Goal: Information Seeking & Learning: Learn about a topic

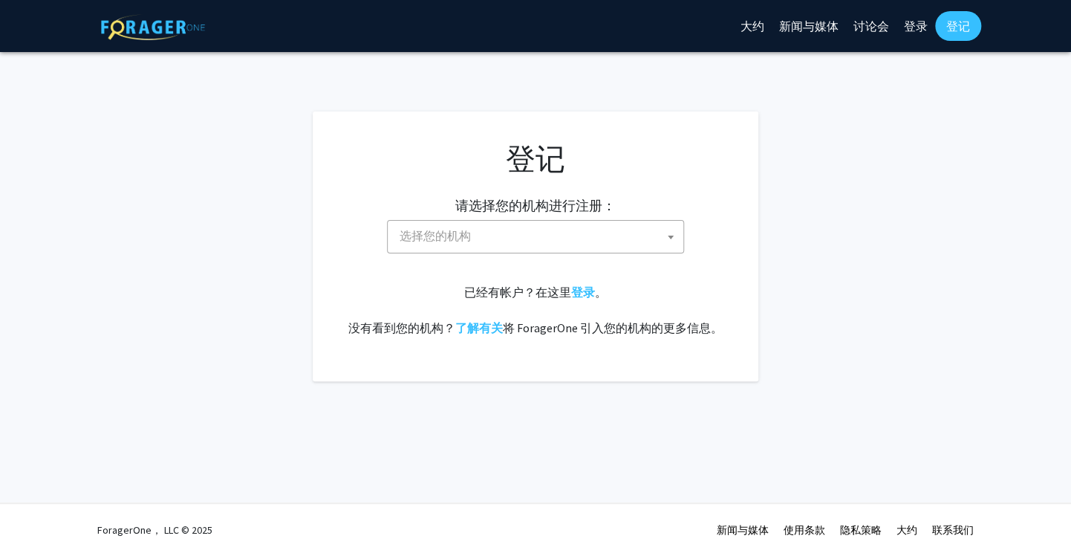
click at [672, 234] on span at bounding box center [671, 237] width 15 height 33
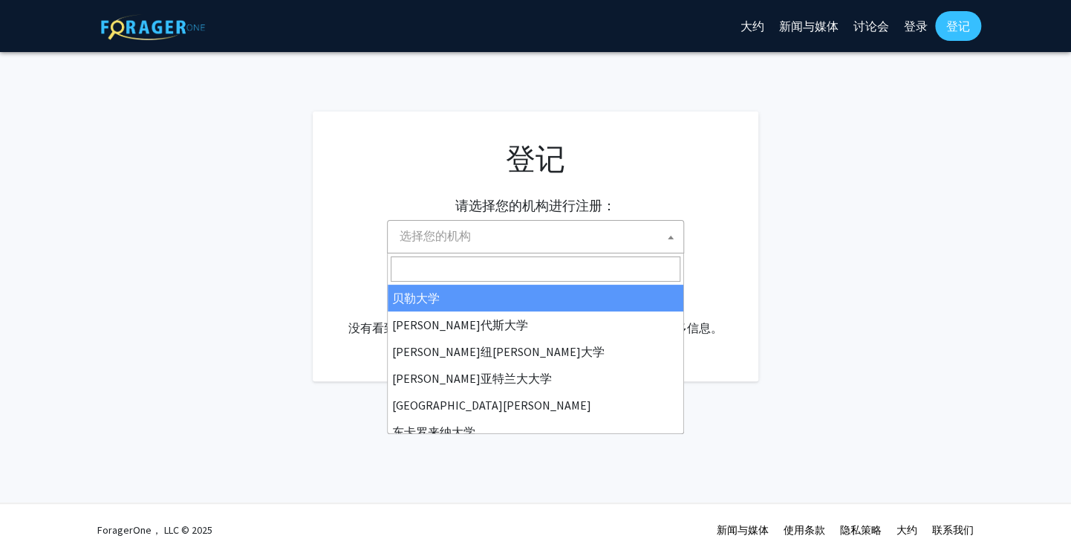
click at [601, 257] on input "搜索" at bounding box center [536, 268] width 290 height 25
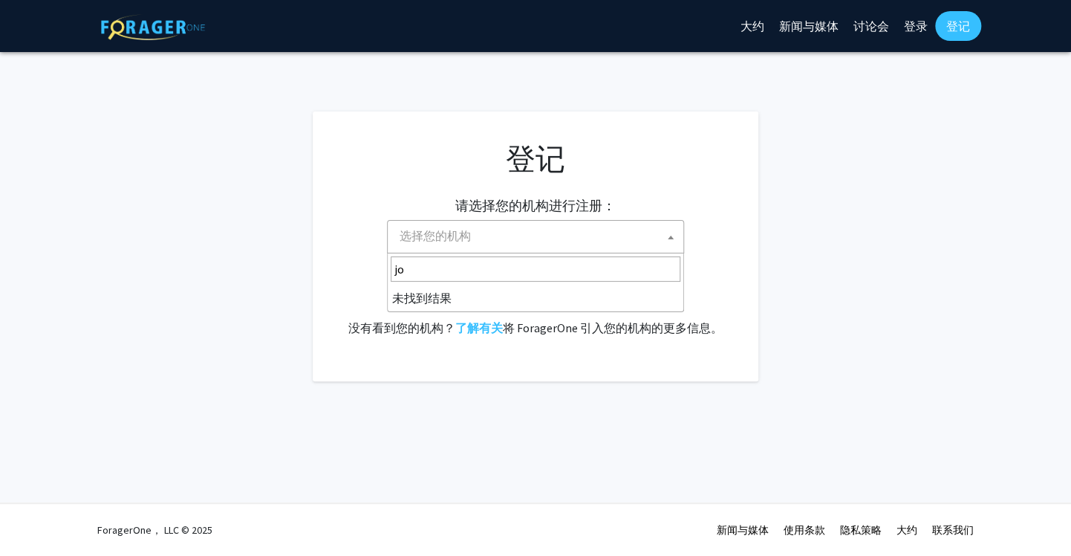
type input "j"
click at [603, 239] on span "选择您的机构" at bounding box center [539, 236] width 290 height 30
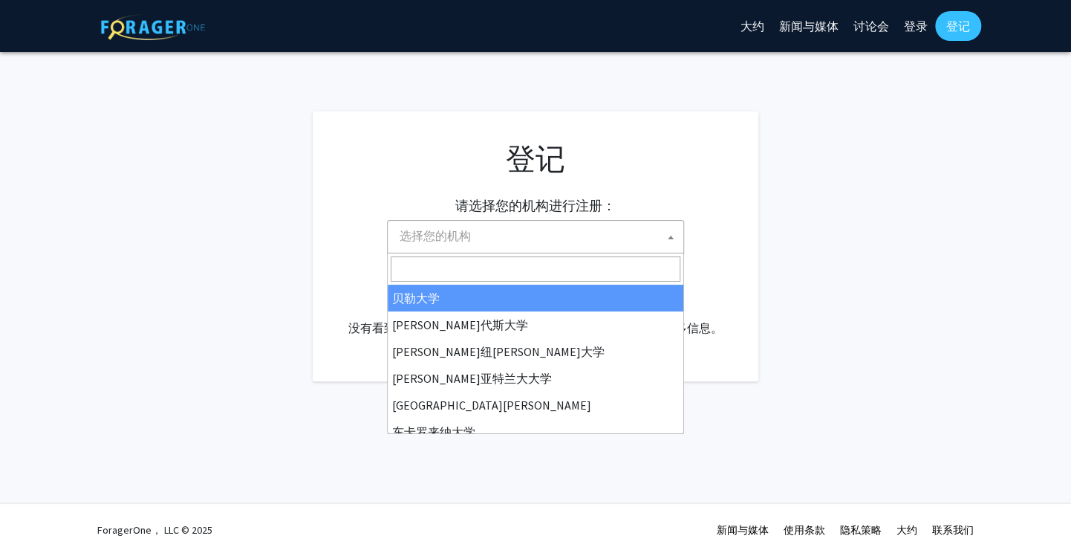
click at [675, 244] on span at bounding box center [671, 237] width 15 height 33
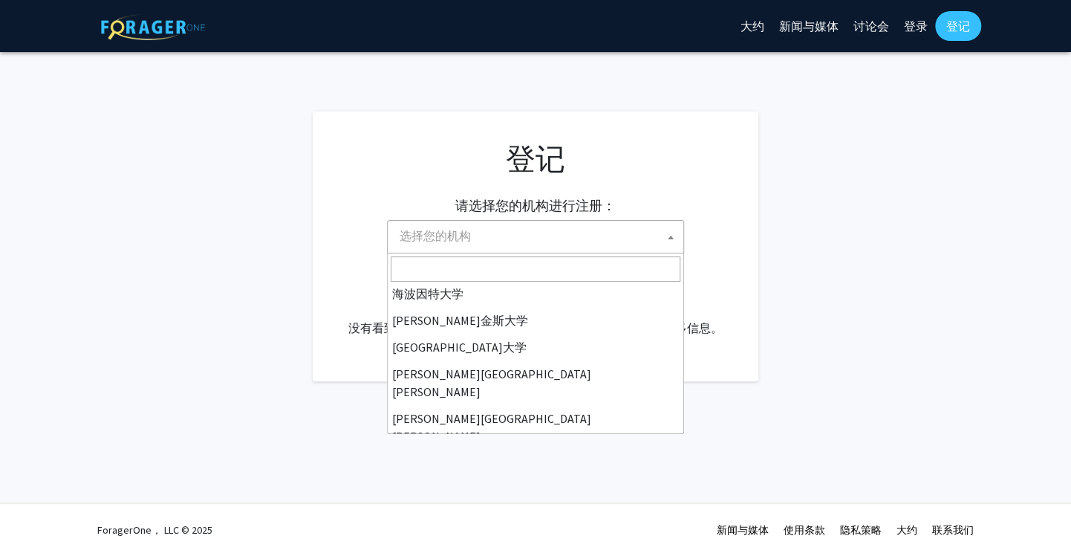
scroll to position [289, 0]
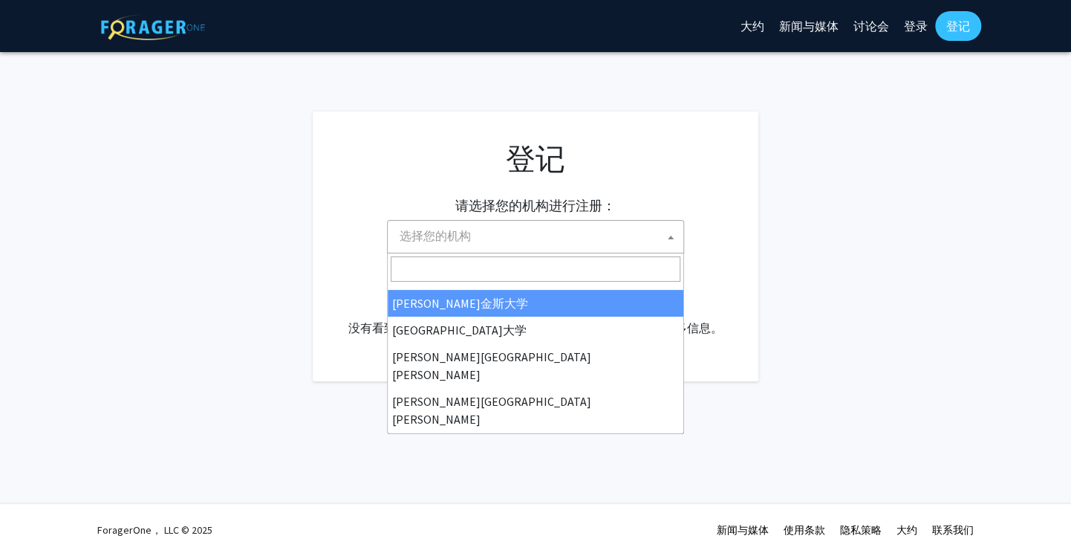
select select "1"
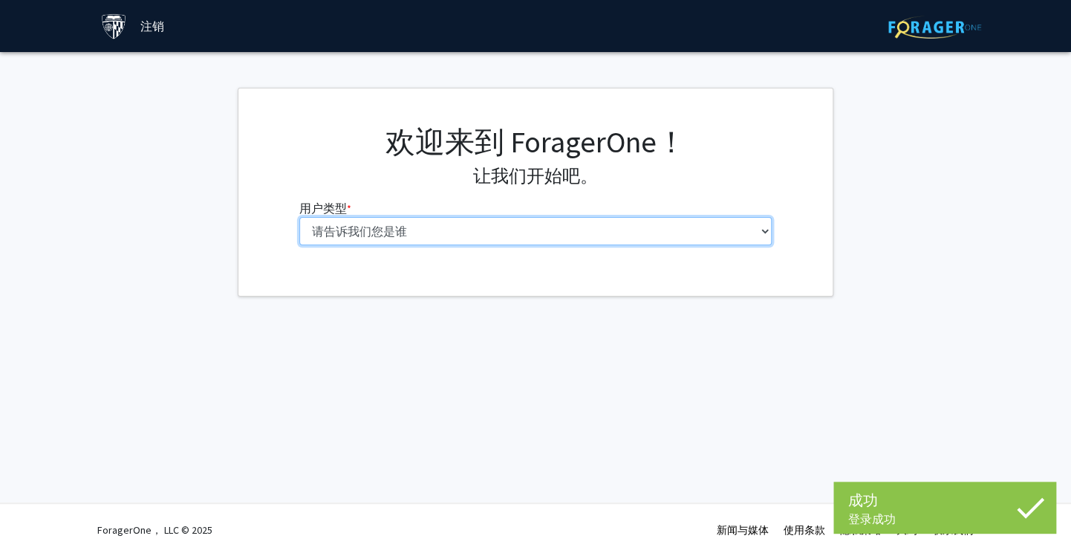
click at [747, 232] on select "请告诉我们您是谁 本科生 硕士研究生 博士生（博士、医学博士、医学博士、药学博士等） 博士后研究员/研究人员/住院医师/医学研究员 能力 行政人员" at bounding box center [535, 231] width 473 height 28
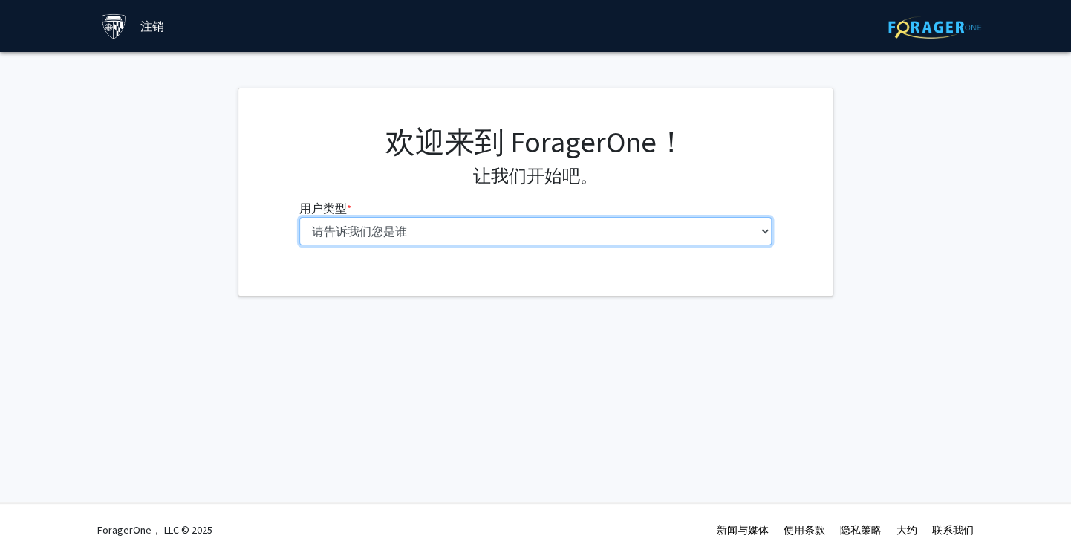
select select "2: masters"
click at [299, 217] on select "请告诉我们您是谁 本科生 硕士研究生 博士生（博士、医学博士、医学博士、药学博士等） 博士后研究员/研究人员/住院医师/医学研究员 能力 行政人员" at bounding box center [535, 231] width 473 height 28
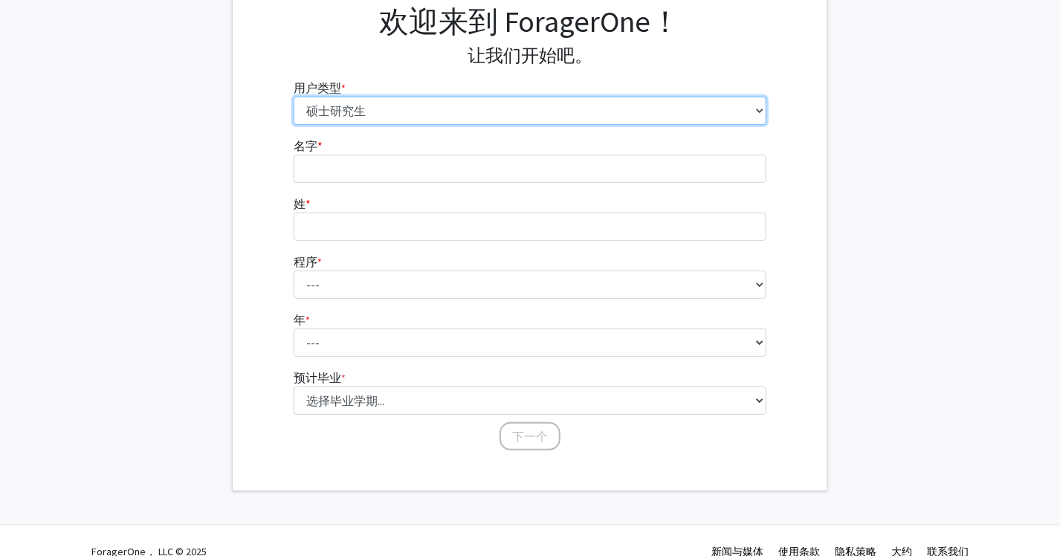
scroll to position [117, 0]
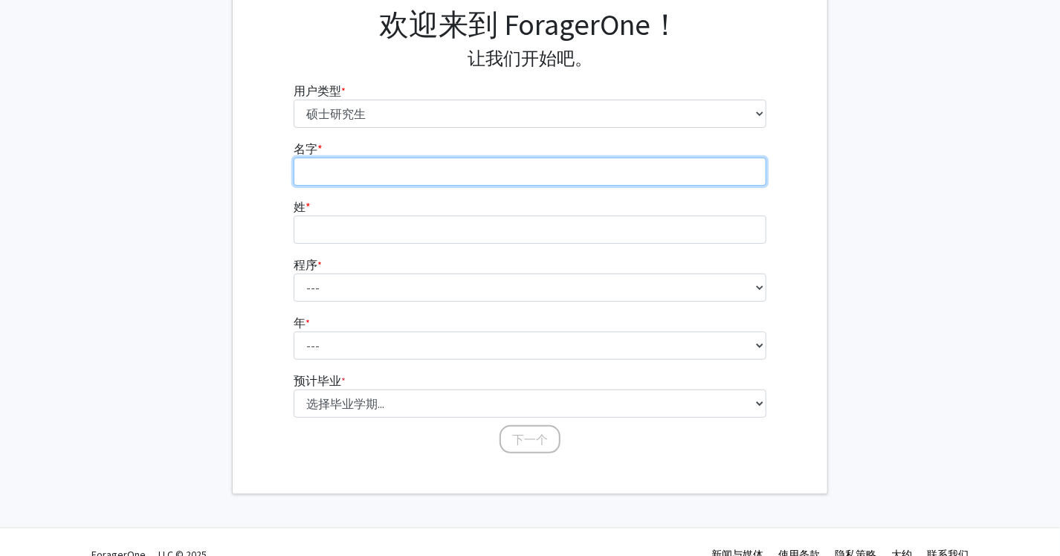
click at [687, 158] on input "名字 * required" at bounding box center [529, 172] width 473 height 28
type input "yili"
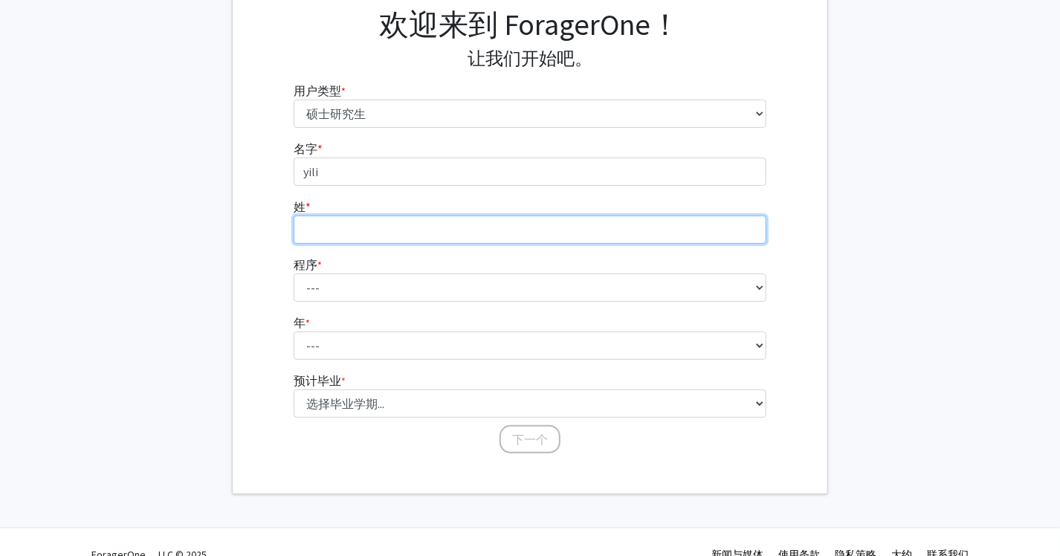
click at [632, 220] on input "姓 * required" at bounding box center [529, 229] width 473 height 28
type input "jiag"
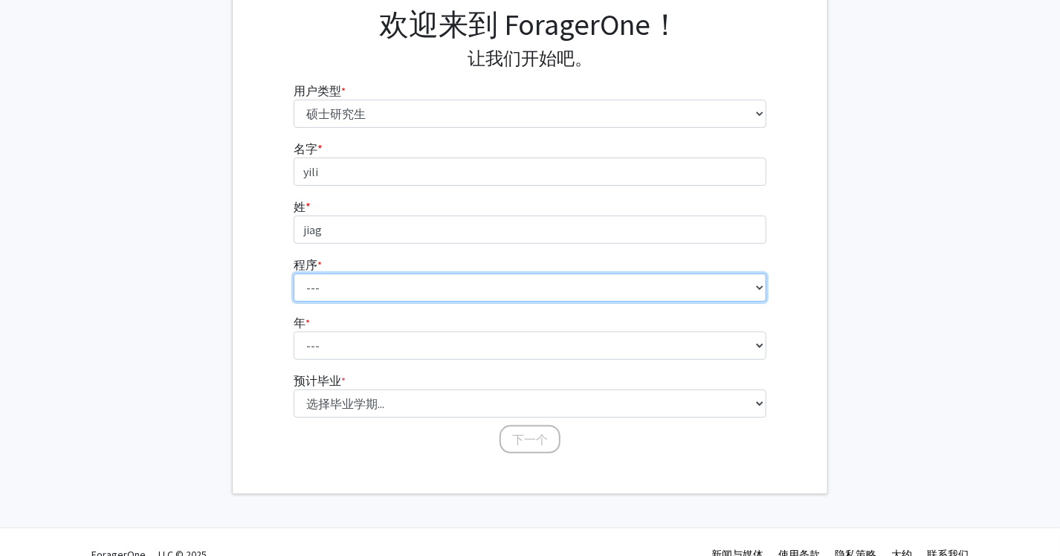
click at [581, 287] on select "--- 解剖学教育 应用数学与计算数学 应用生物医学工程 应用经济学 应用经济学 应用健康科学信息学 应用数学与统计学 应用物理学 全球卫生中社区初级卫生保健…" at bounding box center [529, 287] width 473 height 28
select select "22: 14"
click at [293, 273] on select "--- 解剖学教育 应用数学与计算数学 应用生物医学工程 应用经济学 应用经济学 应用健康科学信息学 应用数学与统计学 应用物理学 全球卫生中社区初级卫生保健…" at bounding box center [529, 287] width 473 height 28
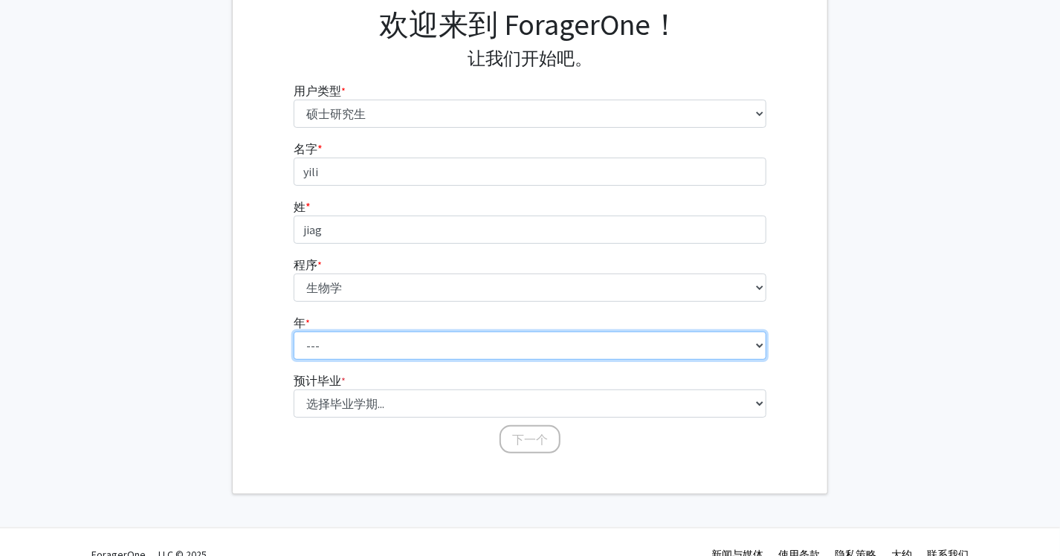
click at [665, 337] on select "--- 第一年 第二年" at bounding box center [529, 345] width 473 height 28
select select "1: first_year"
click at [293, 331] on select "--- 第一年 第二年" at bounding box center [529, 345] width 473 height 28
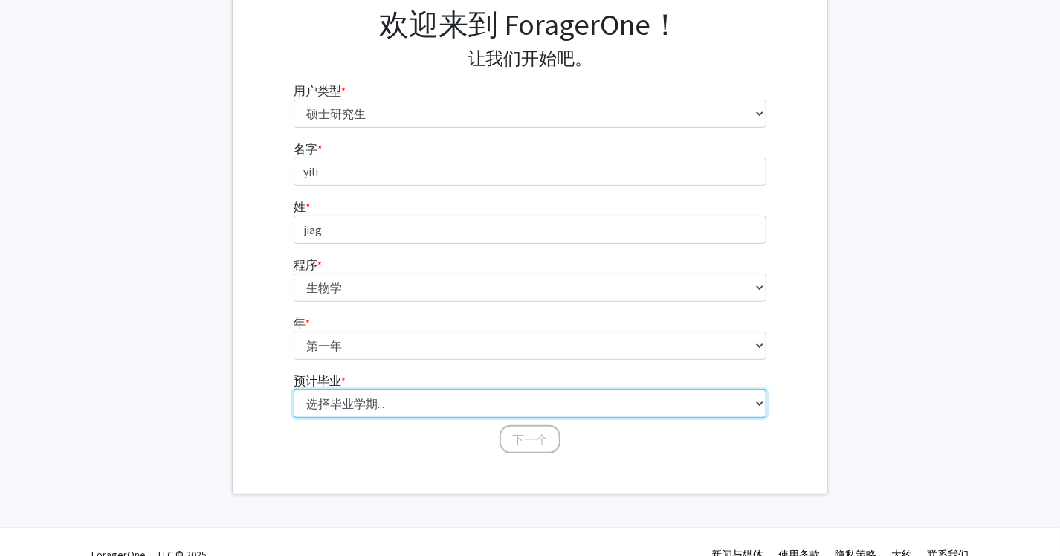
click at [661, 396] on select "选择毕业学期... 2025 年春季 2025 年夏季 2025 年秋季 2025 年冬季 2026 年春季 2026 年夏季 2026 年秋季 2026 年…" at bounding box center [529, 403] width 473 height 28
click at [293, 389] on select "选择毕业学期... 2025 年春季 2025 年夏季 2025 年秋季 2025 年冬季 2026 年春季 2026 年夏季 2026 年秋季 2026 年…" at bounding box center [529, 403] width 473 height 28
click at [626, 403] on select "选择毕业学期... 2025 年春季 2025 年夏季 2025 年秋季 2025 年冬季 2026 年春季 2026 年夏季 2026 年秋季 2026 年…" at bounding box center [529, 403] width 473 height 28
select select "10: summer_2027"
click at [293, 389] on select "选择毕业学期... 2025 年春季 2025 年夏季 2025 年秋季 2025 年冬季 2026 年春季 2026 年夏季 2026 年秋季 2026 年…" at bounding box center [529, 403] width 473 height 28
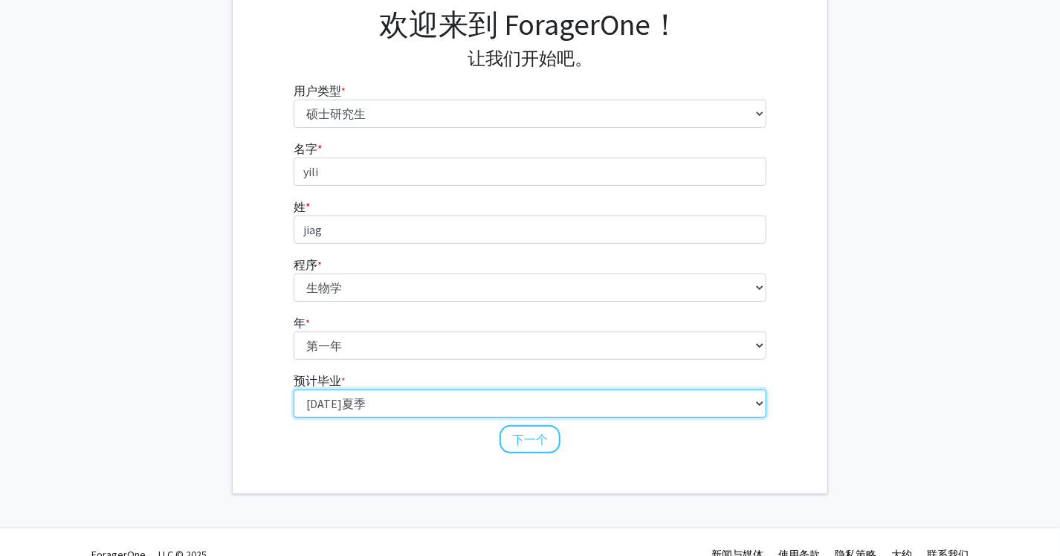
click at [586, 408] on select "选择毕业学期... 2025 年春季 2025 年夏季 2025 年秋季 2025 年冬季 2026 年春季 2026 年夏季 2026 年秋季 2026 年…" at bounding box center [529, 403] width 473 height 28
click at [293, 389] on select "选择毕业学期... 2025 年春季 2025 年夏季 2025 年秋季 2025 年冬季 2026 年春季 2026 年夏季 2026 年秋季 2026 年…" at bounding box center [529, 403] width 473 height 28
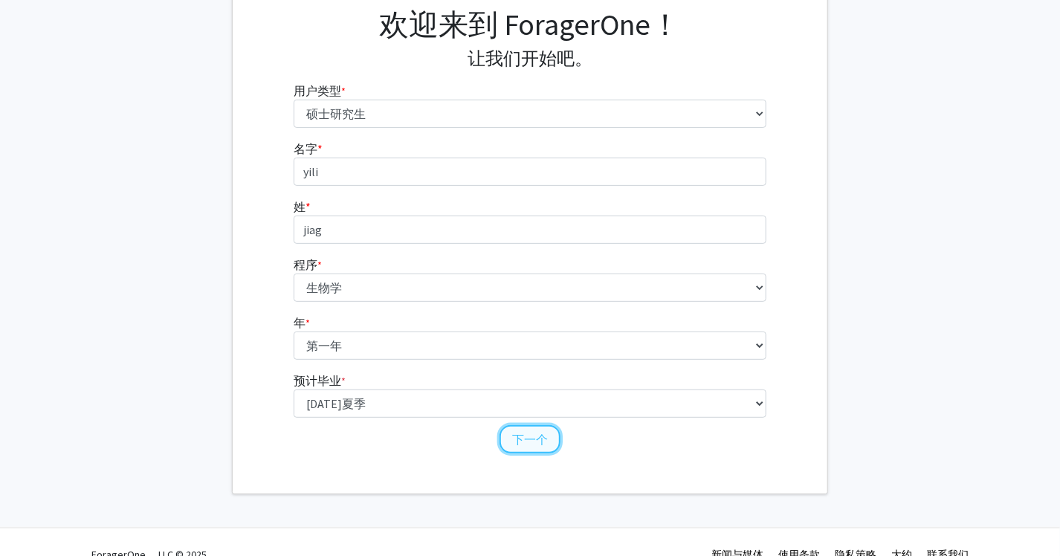
click at [535, 434] on button "下一个" at bounding box center [529, 439] width 61 height 28
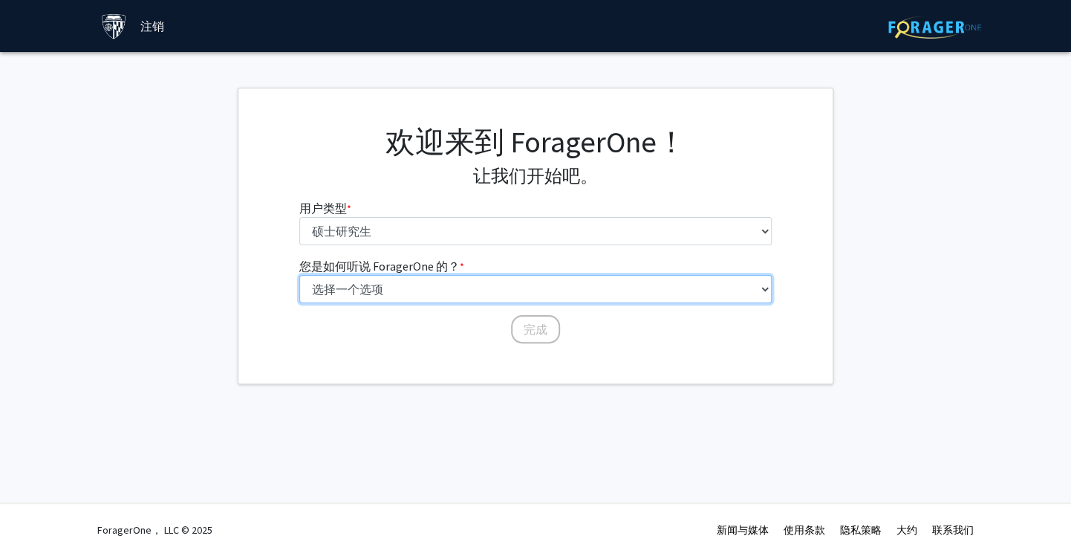
click at [542, 302] on select "选择一个选项 同龄人/学生推荐 教职员工推荐 大学网站 大学电子邮件或时事通讯 其他" at bounding box center [535, 289] width 473 height 28
select select "3: university_website"
click at [299, 275] on select "选择一个选项 同龄人/学生推荐 教职员工推荐 大学网站 大学电子邮件或时事通讯 其他" at bounding box center [535, 289] width 473 height 28
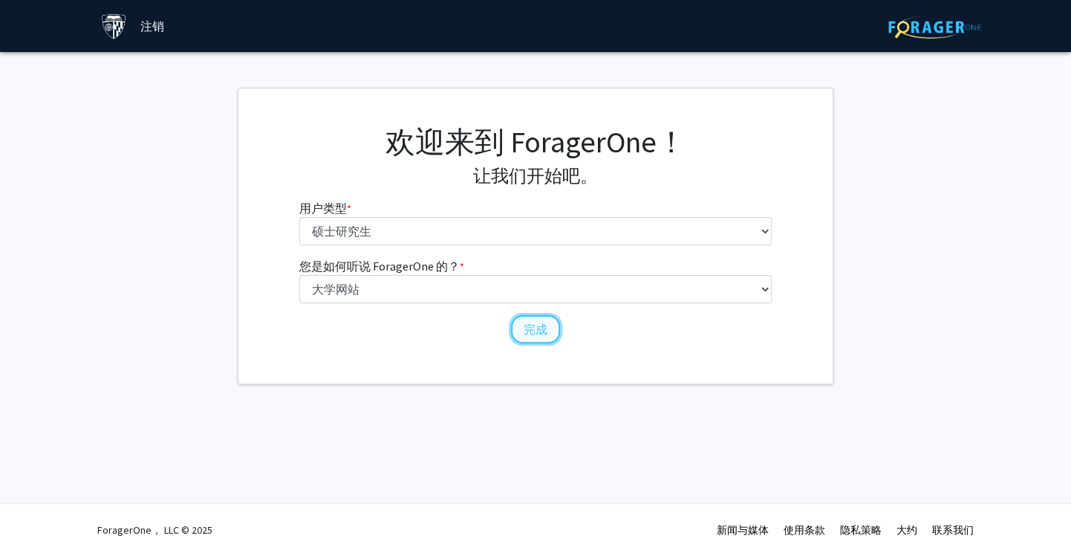
click at [515, 325] on button "完成" at bounding box center [535, 329] width 49 height 28
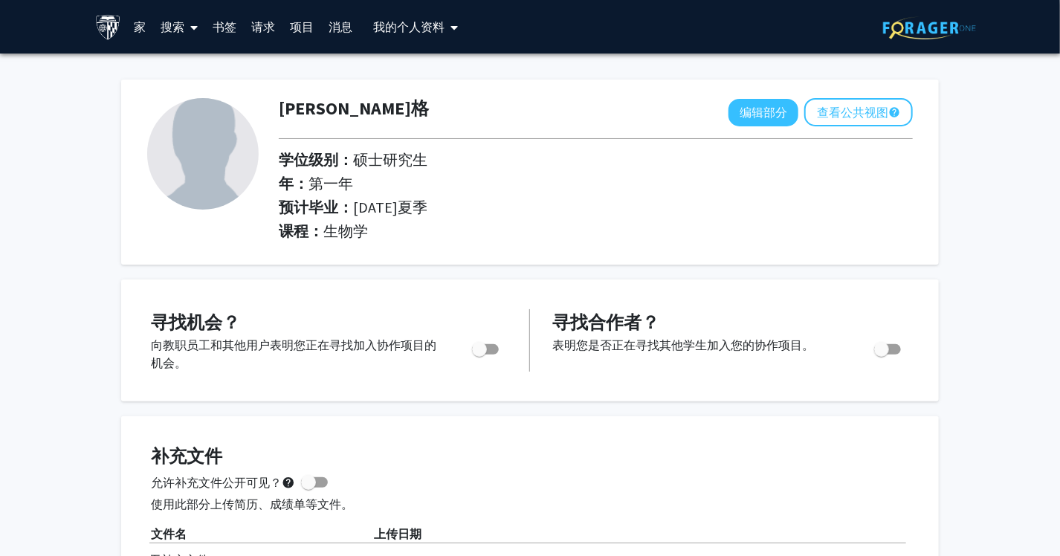
click at [149, 19] on link "家" at bounding box center [140, 27] width 27 height 52
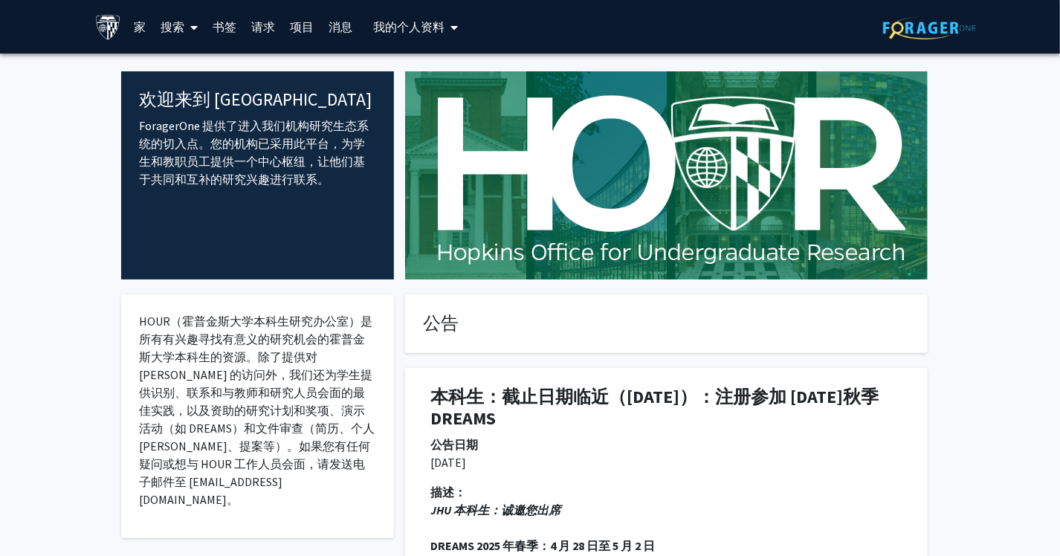
click at [194, 28] on icon at bounding box center [194, 28] width 7 height 12
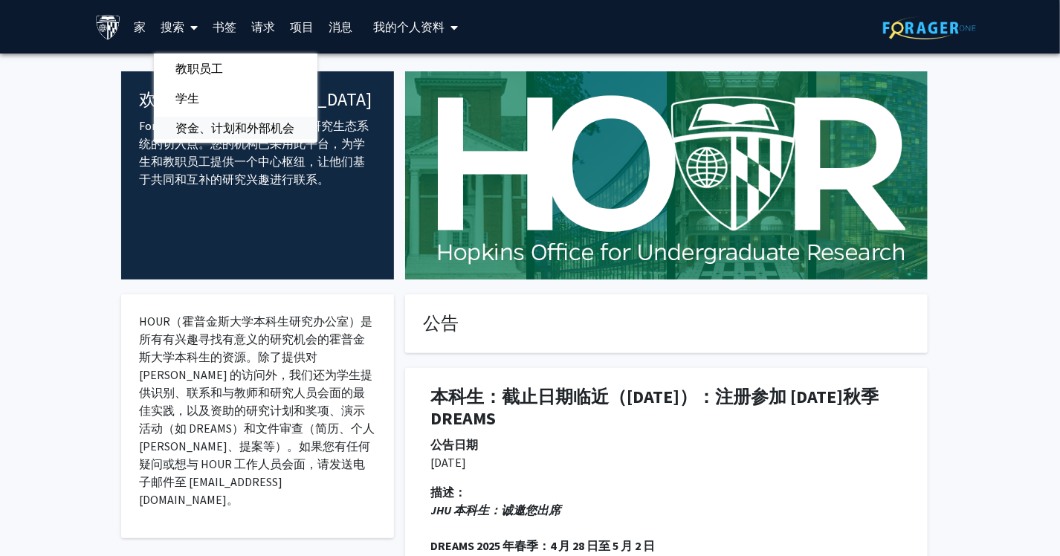
click at [238, 119] on span "资金、计划和外部机会" at bounding box center [235, 128] width 163 height 30
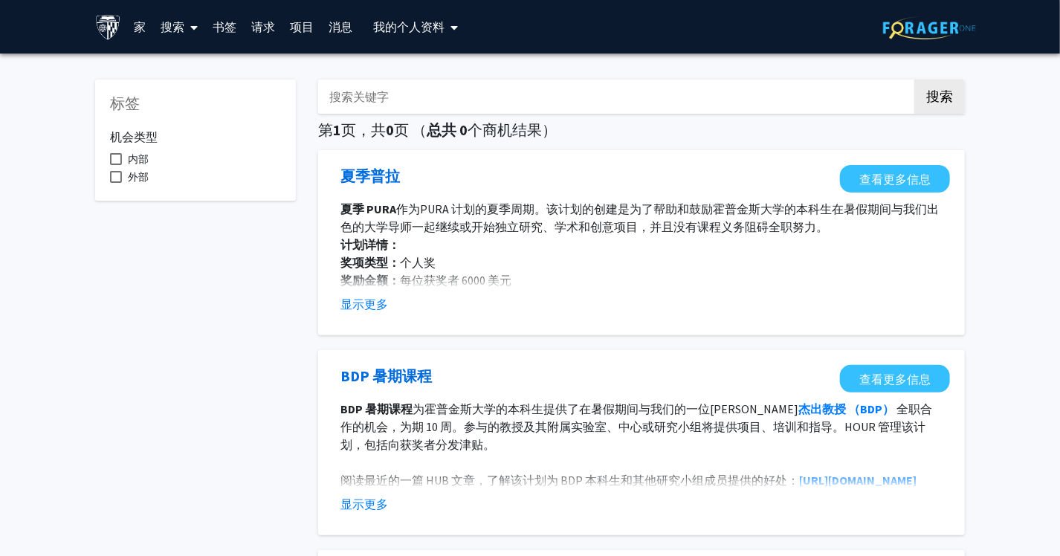
click at [310, 24] on link "项目" at bounding box center [302, 27] width 39 height 52
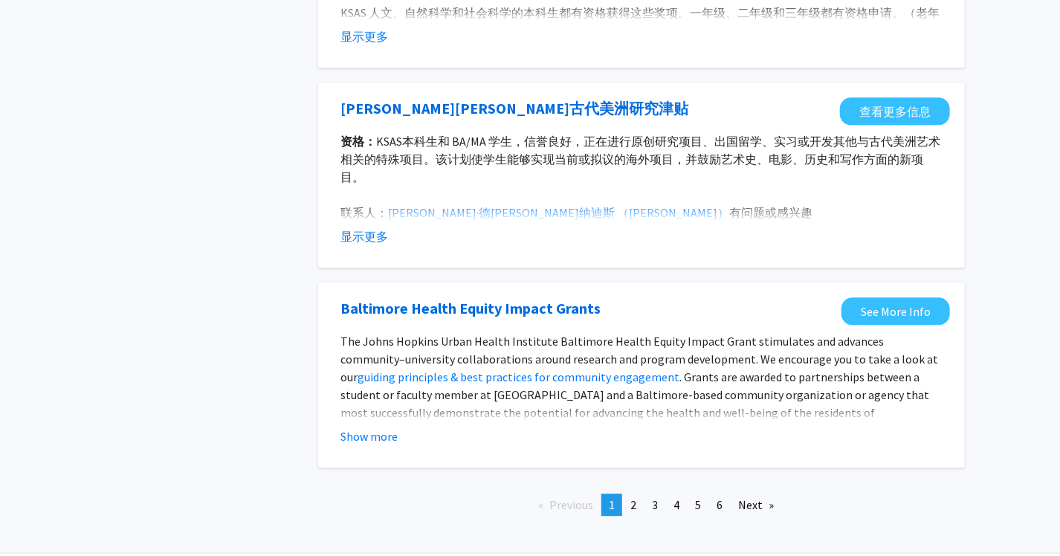
scroll to position [1639, 0]
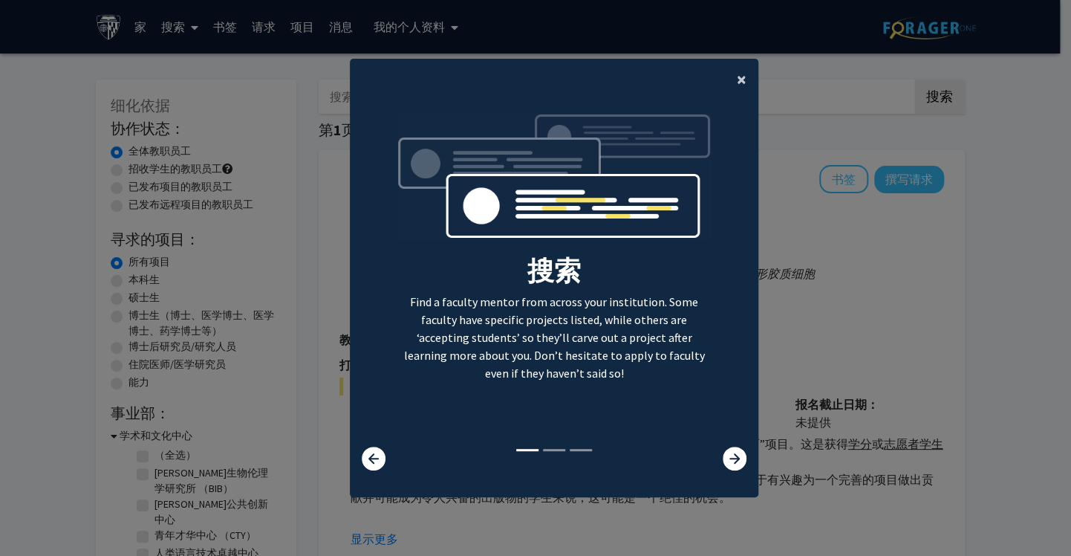
click at [737, 77] on span "×" at bounding box center [742, 79] width 10 height 23
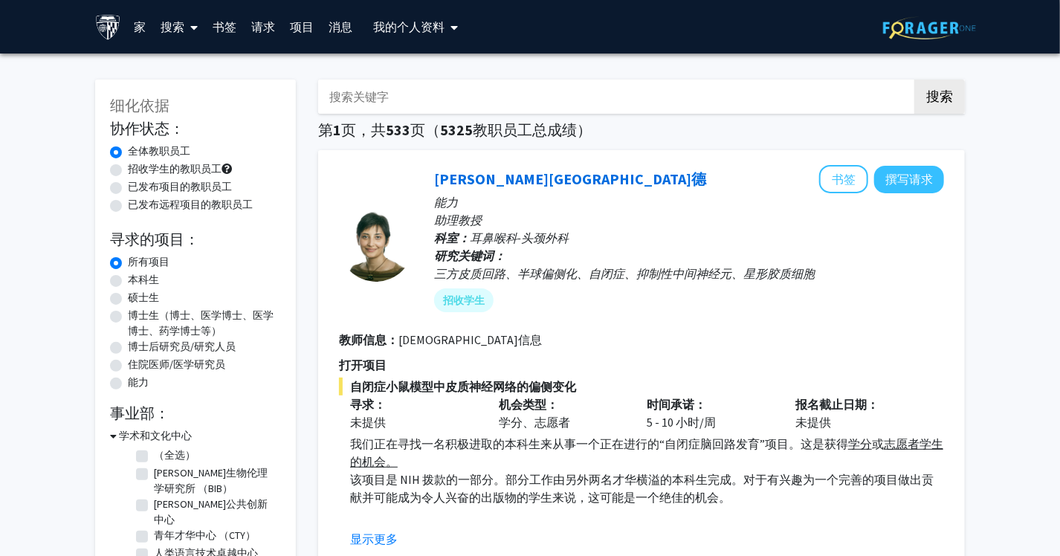
click at [128, 170] on label "招收学生的教职员工" at bounding box center [175, 169] width 94 height 16
click at [128, 170] on input "招收学生的教职员工" at bounding box center [133, 166] width 10 height 10
radio input "true"
click at [128, 293] on label "硕士生" at bounding box center [143, 298] width 31 height 16
click at [128, 293] on input "硕士生" at bounding box center [133, 295] width 10 height 10
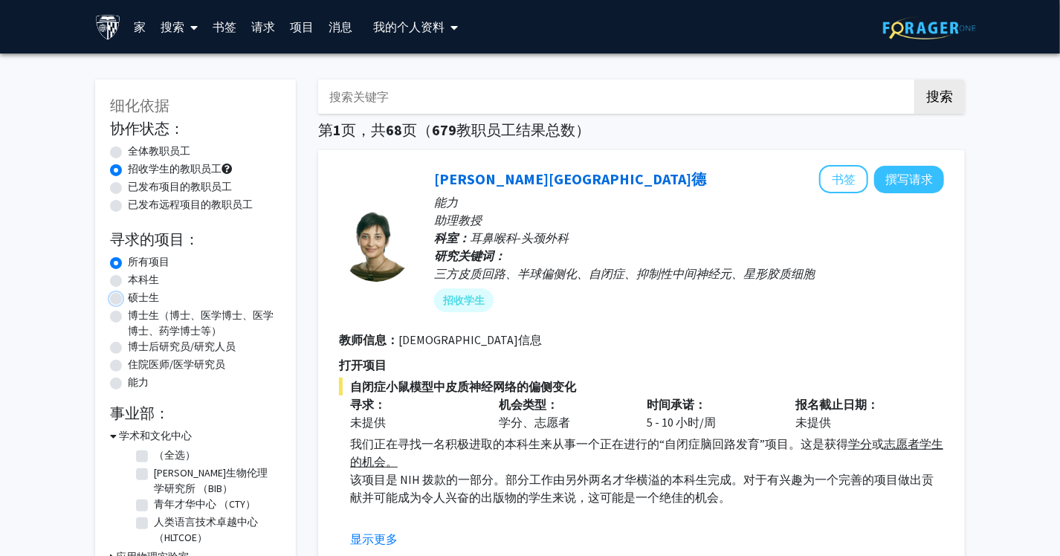
radio input "true"
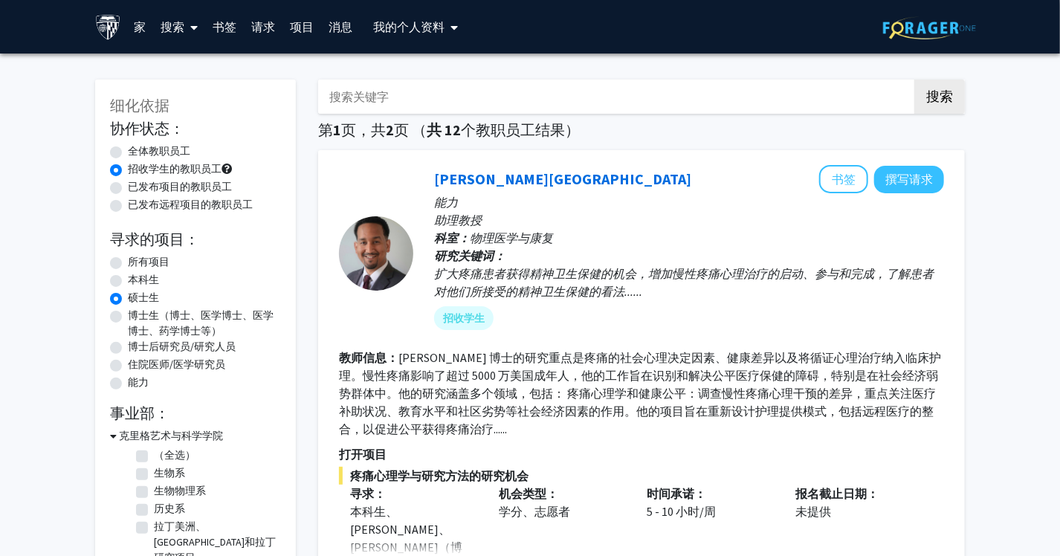
click at [548, 153] on div "[PERSON_NAME] 书签 撰写请求 能力 助理教授 科室： 物理医学与康复 研究关键词： 扩大疼痛患者获得精神卫生保健的机会，增加慢性疼痛心理治疗的启…" at bounding box center [641, 430] width 646 height 561
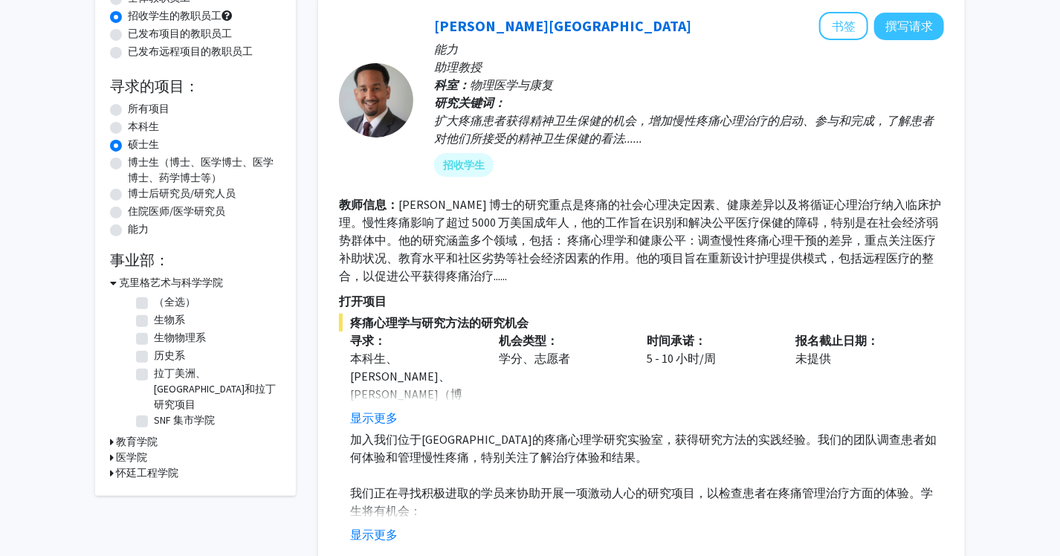
scroll to position [161, 0]
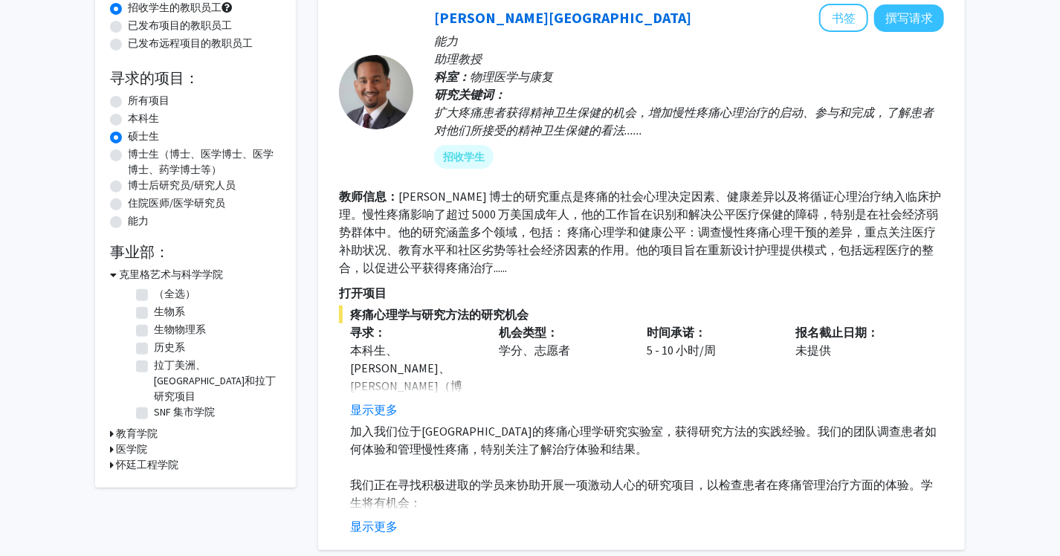
click at [154, 310] on label "生物系" at bounding box center [169, 312] width 31 height 16
click at [154, 310] on input "生物系" at bounding box center [159, 309] width 10 height 10
checkbox input "true"
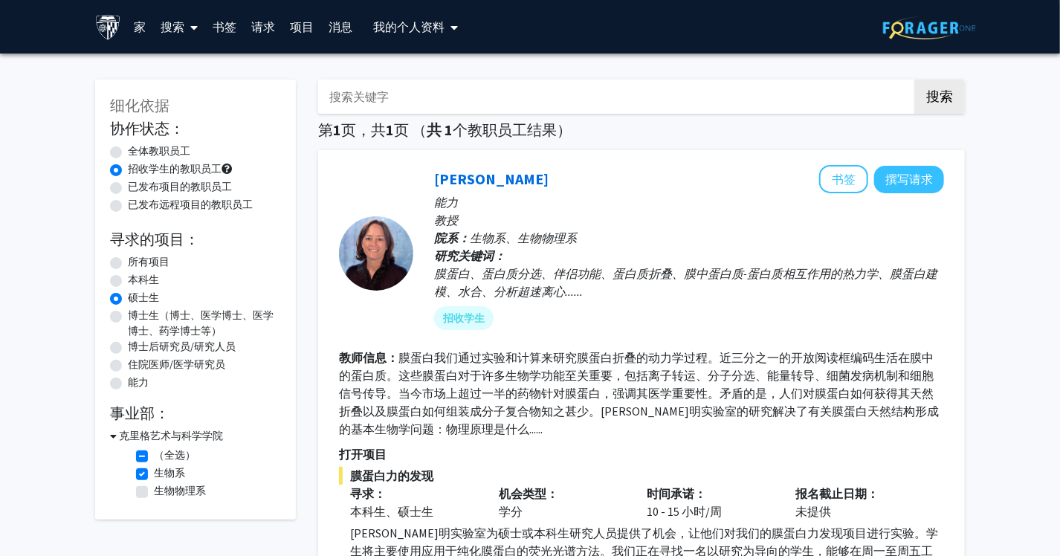
click at [154, 472] on label "生物系" at bounding box center [169, 473] width 31 height 16
click at [154, 472] on input "生物系" at bounding box center [159, 470] width 10 height 10
checkbox input "false"
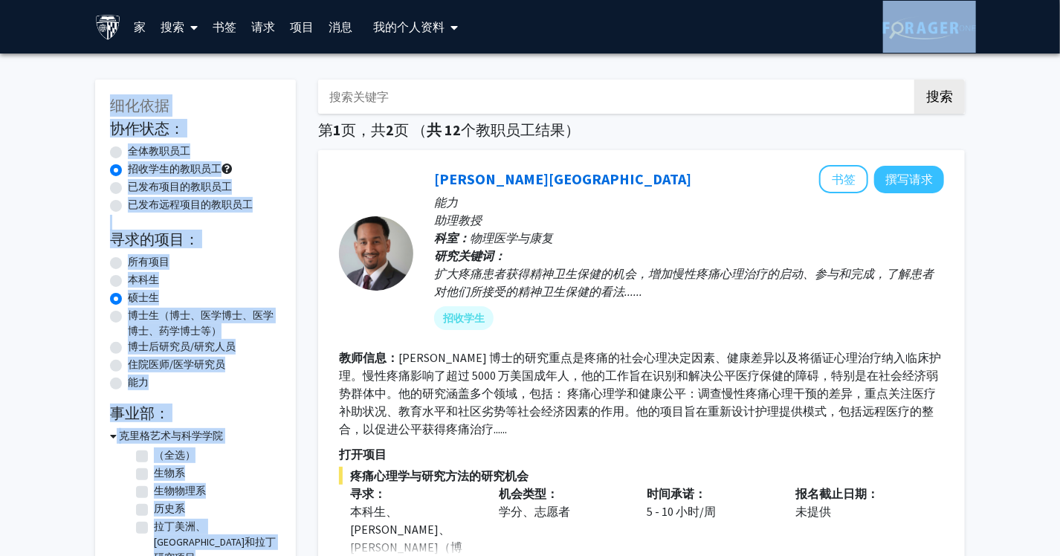
drag, startPoint x: 1059, startPoint y: 48, endPoint x: 1056, endPoint y: 94, distance: 46.2
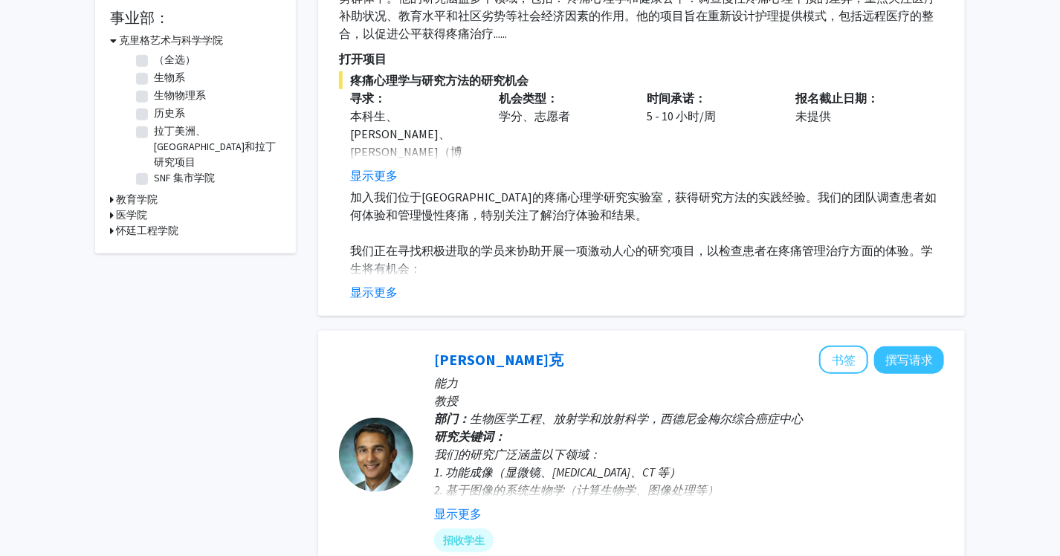
scroll to position [404, 0]
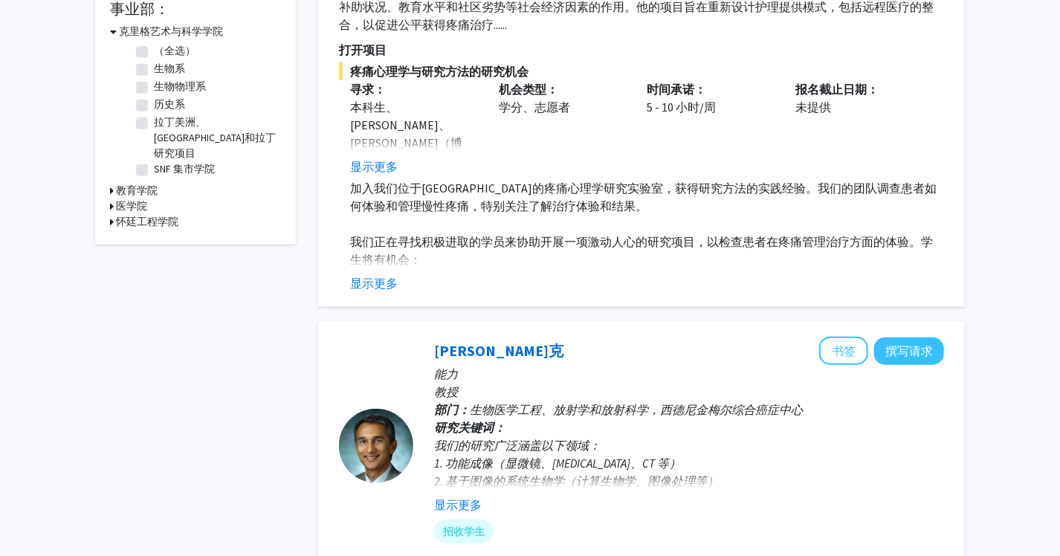
click at [152, 183] on h3 "教育学院" at bounding box center [137, 191] width 42 height 16
click at [137, 224] on h3 "医学院" at bounding box center [131, 232] width 31 height 16
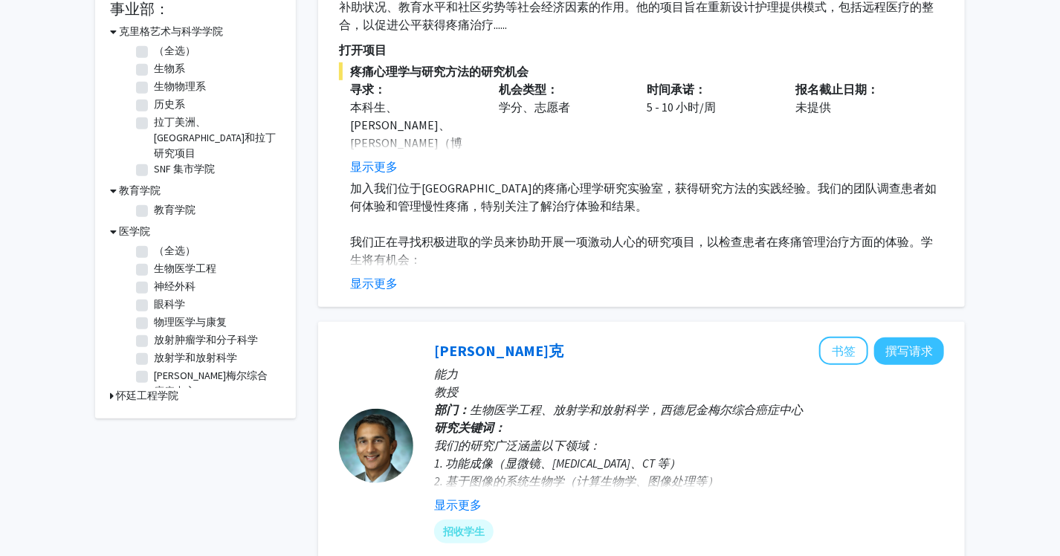
scroll to position [15, 0]
click at [164, 388] on h3 "怀廷工程学院" at bounding box center [147, 396] width 62 height 16
click at [160, 388] on h3 "怀廷工程学院" at bounding box center [150, 396] width 62 height 16
click at [163, 73] on font "生物系" at bounding box center [169, 68] width 31 height 13
click at [163, 71] on input "生物系" at bounding box center [159, 66] width 10 height 10
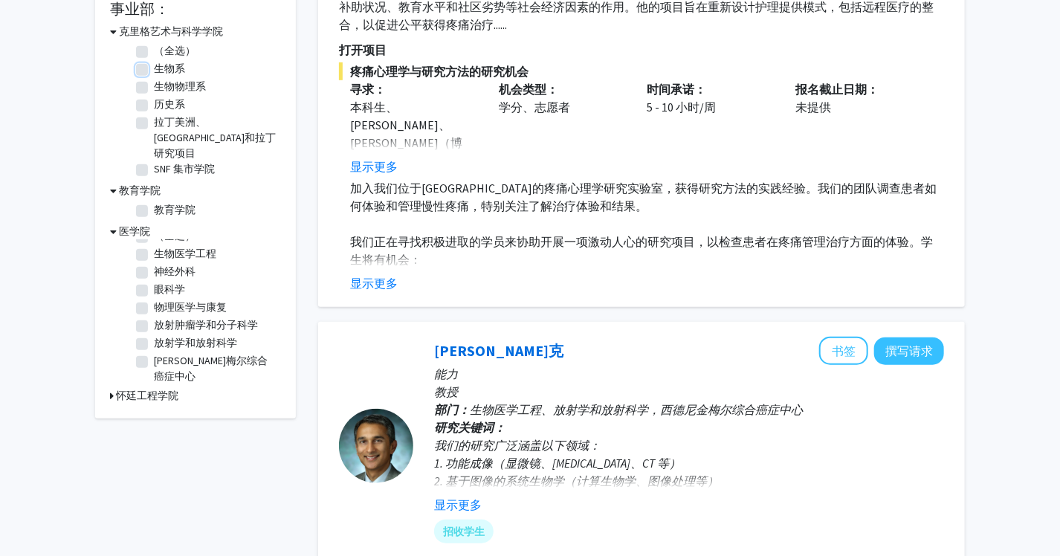
checkbox input "true"
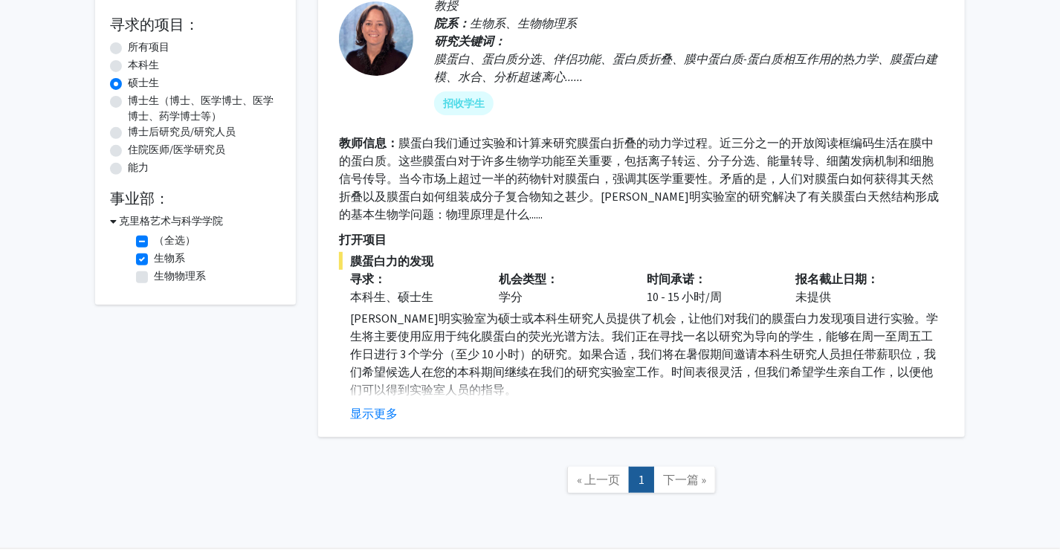
scroll to position [212, 0]
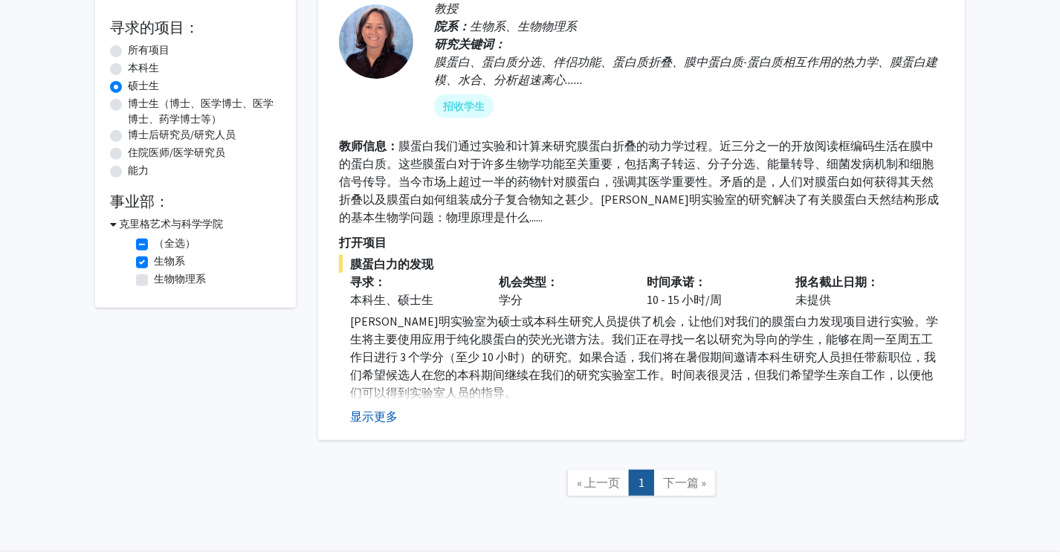
click at [389, 415] on button "显示更多" at bounding box center [374, 416] width 48 height 18
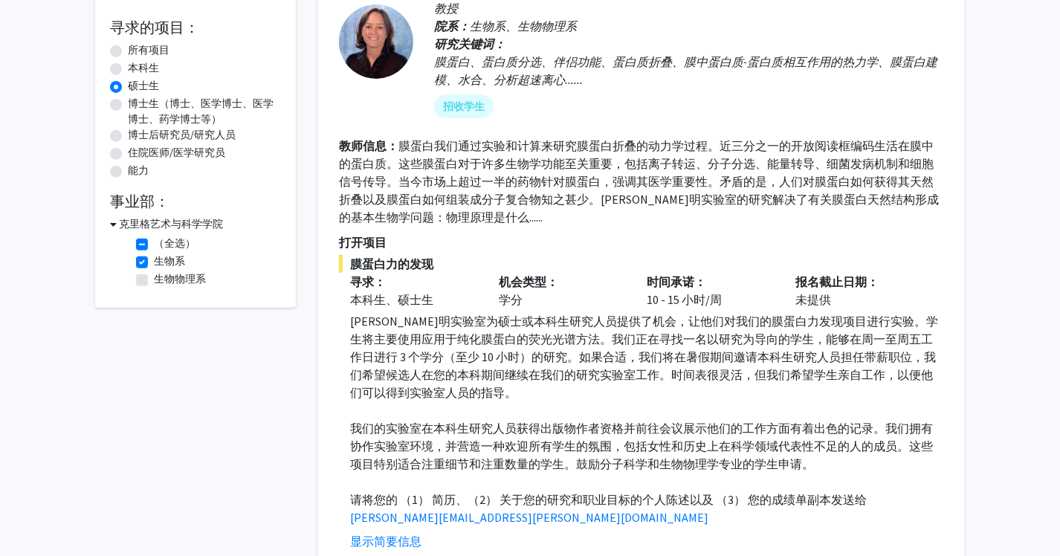
scroll to position [384, 0]
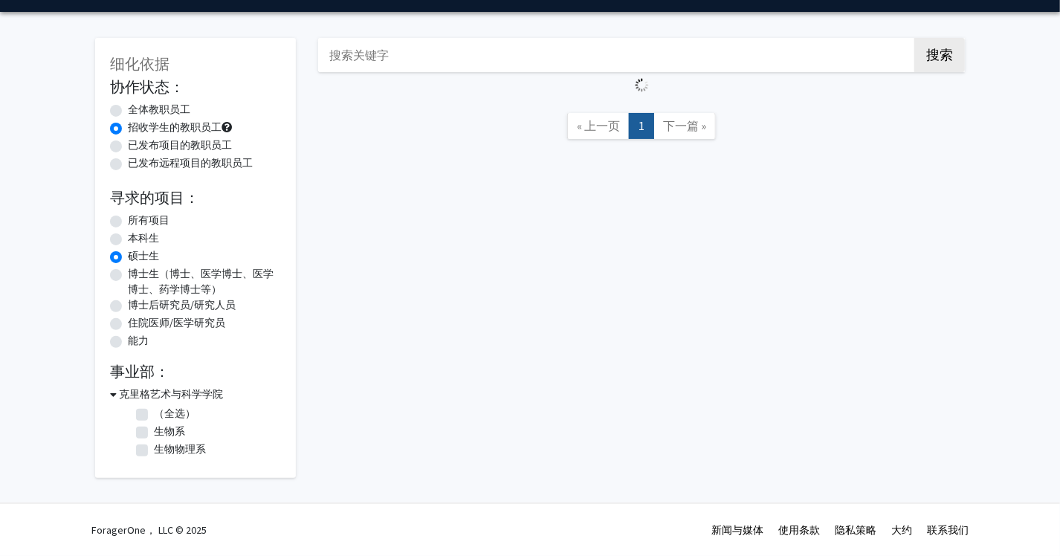
checkbox input "false"
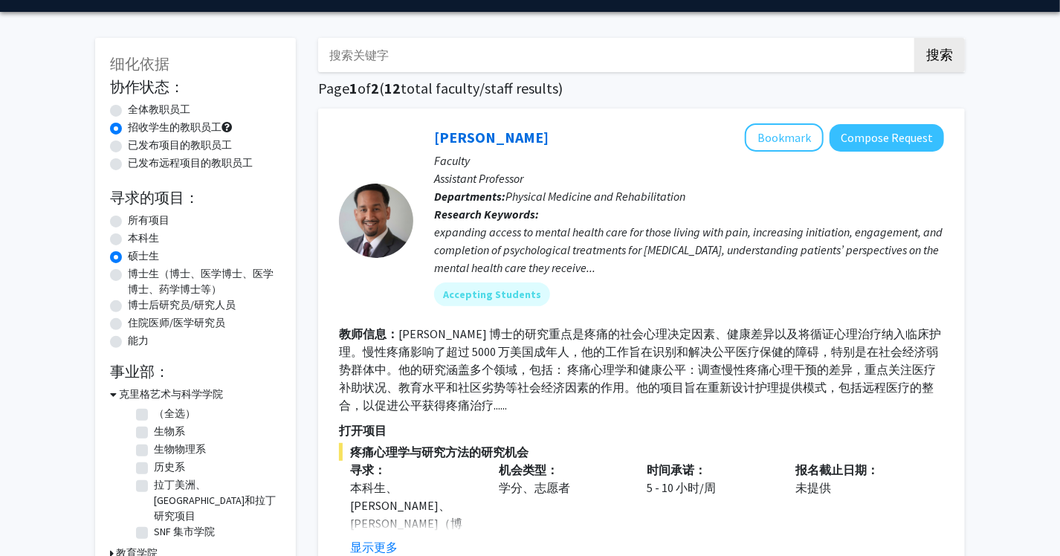
scroll to position [384, 0]
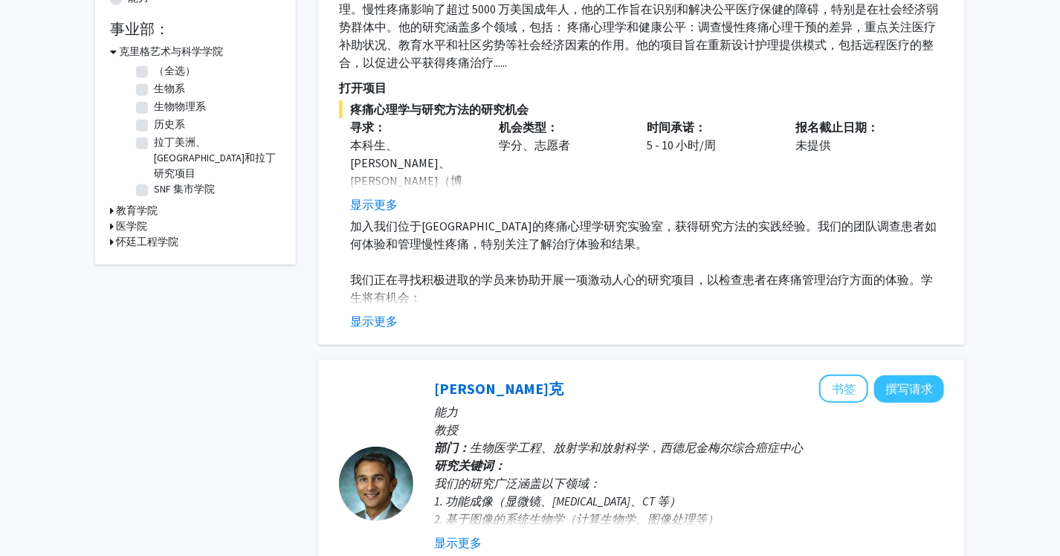
click at [137, 218] on h3 "医学院" at bounding box center [131, 226] width 31 height 16
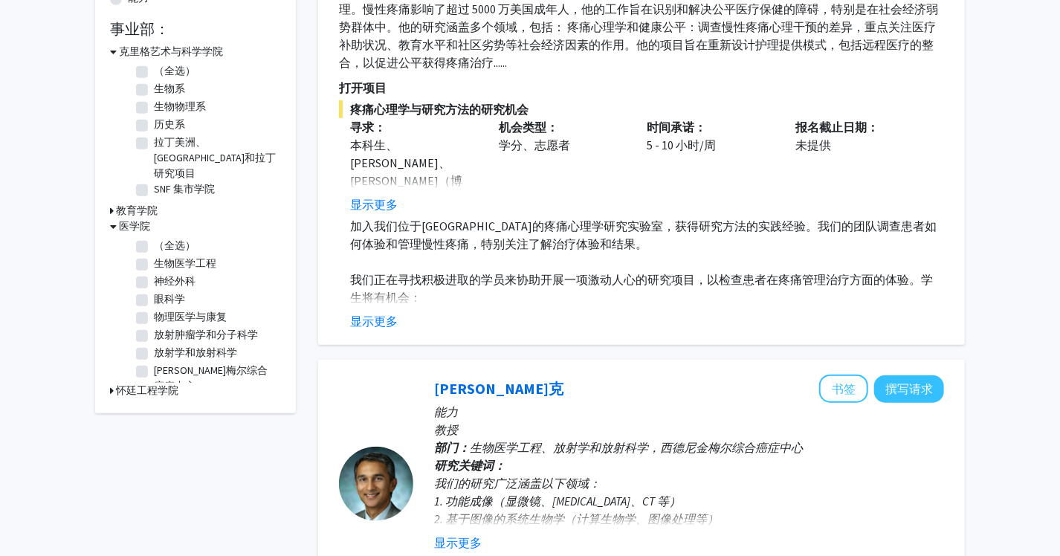
click at [154, 238] on label "（全选）" at bounding box center [175, 246] width 42 height 16
click at [154, 238] on input "（全选）" at bounding box center [159, 243] width 10 height 10
checkbox input "true"
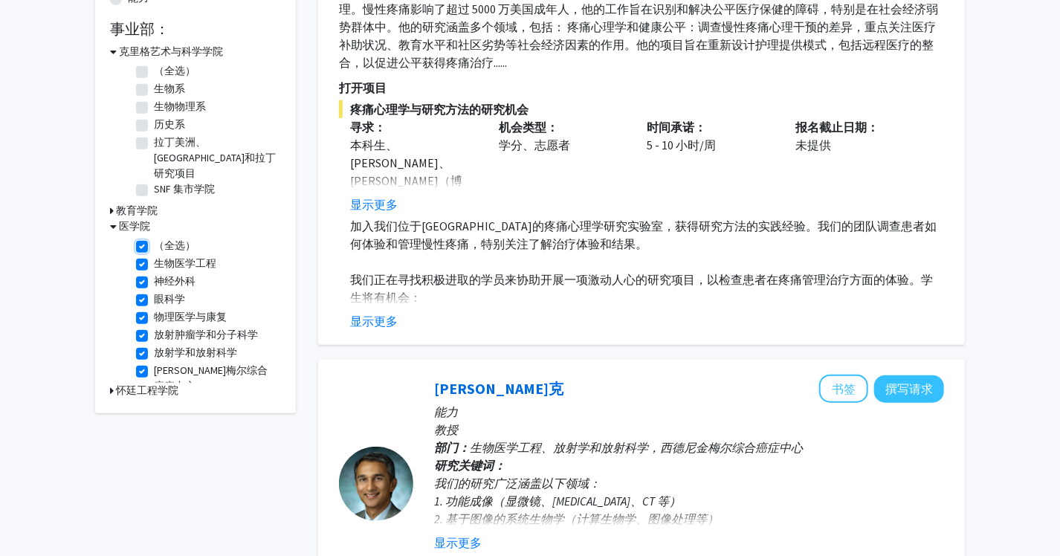
checkbox input "true"
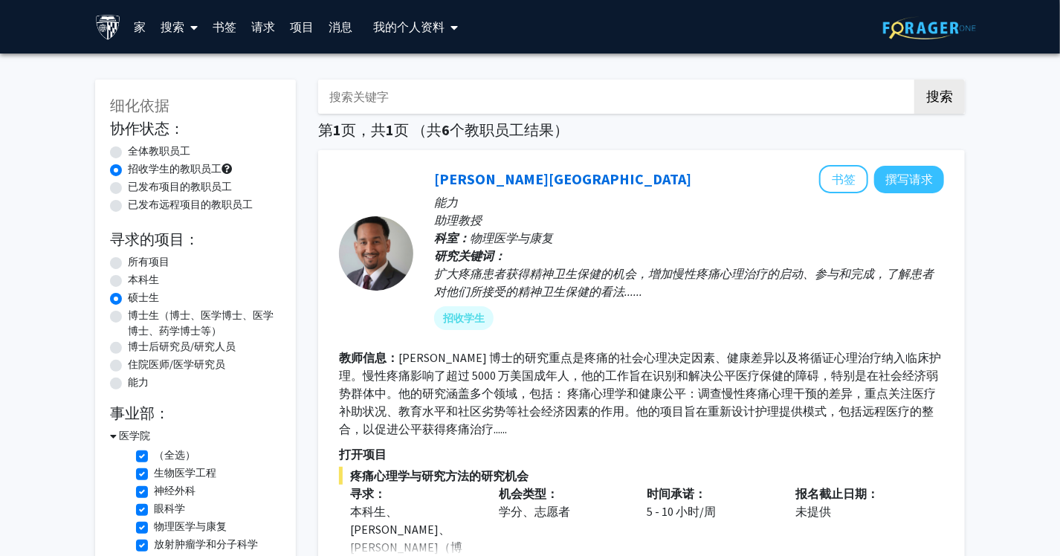
scroll to position [15, 0]
drag, startPoint x: 1059, startPoint y: 65, endPoint x: 1066, endPoint y: 96, distance: 31.2
click at [1060, 96] on html "跳过导航 家 搜索 书签 请求 项目 消息 我的个人资料 [PERSON_NAME] View Profile Account Settings Log Ou…" at bounding box center [530, 278] width 1060 height 556
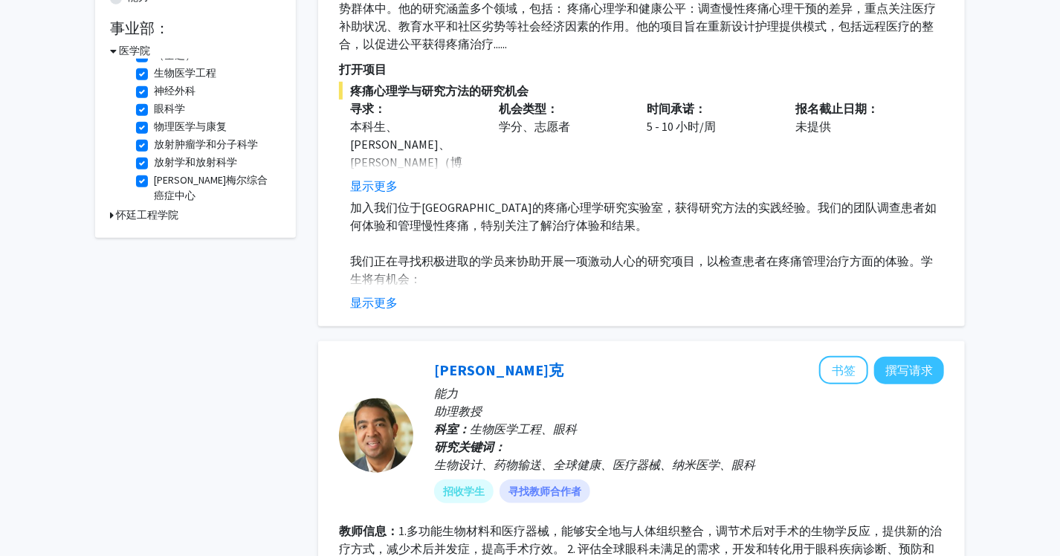
scroll to position [0, 0]
